Goal: Task Accomplishment & Management: Manage account settings

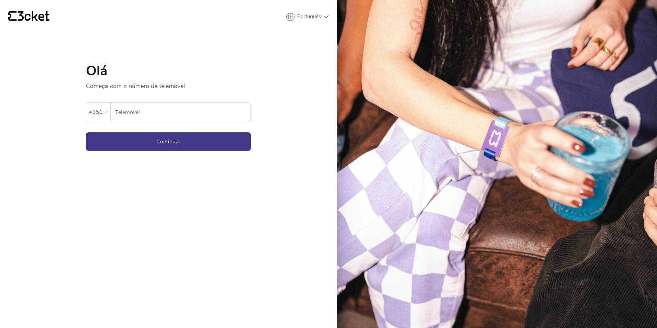
click at [157, 111] on input "Telemóvel" at bounding box center [183, 112] width 136 height 19
paste input "913468248"
type input "913468248"
click at [175, 140] on button "Continuar" at bounding box center [168, 141] width 165 height 19
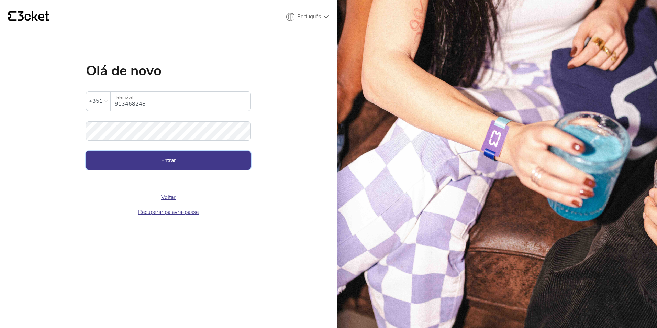
click at [174, 160] on button "Entrar" at bounding box center [168, 160] width 165 height 19
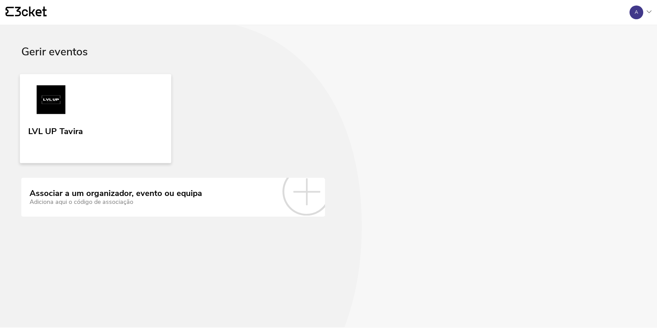
click at [56, 100] on img at bounding box center [51, 101] width 46 height 32
